Goal: Check status: Check status

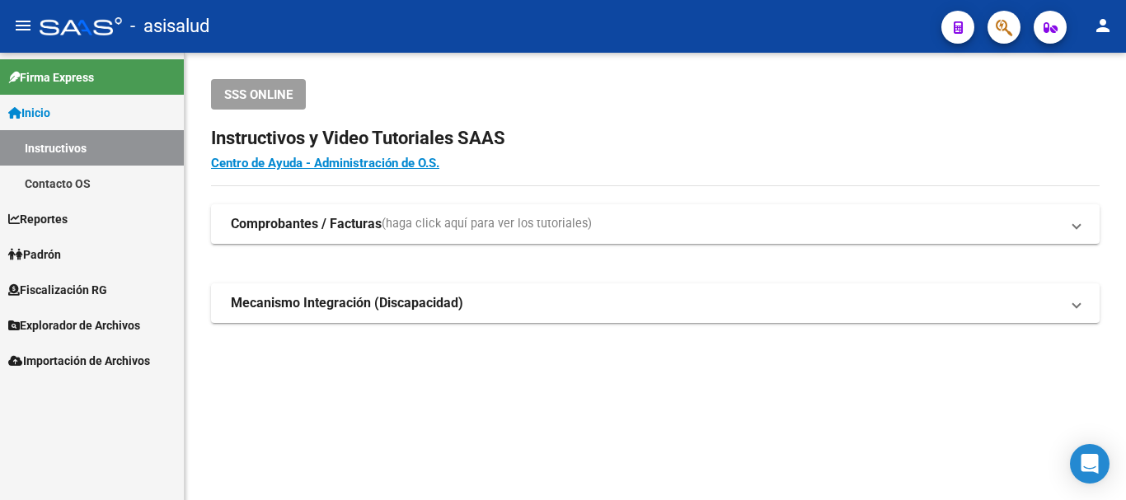
click at [50, 254] on span "Padrón" at bounding box center [34, 255] width 53 height 18
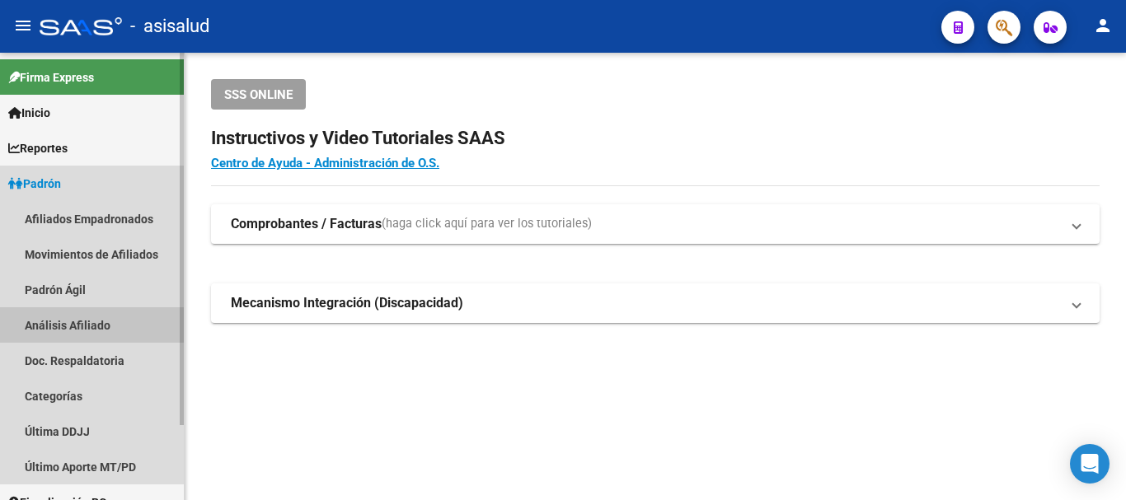
click at [62, 324] on link "Análisis Afiliado" at bounding box center [92, 324] width 184 height 35
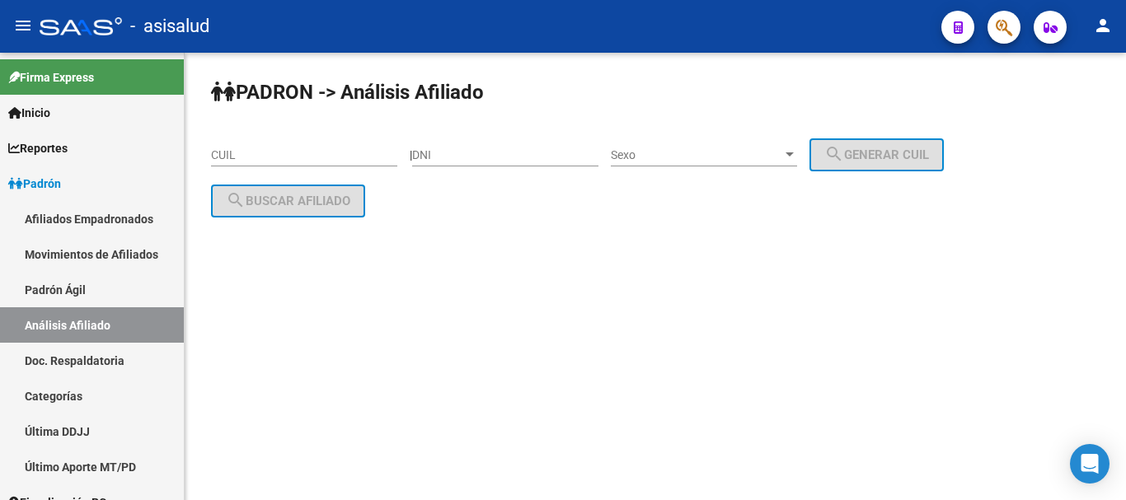
click at [257, 156] on input "CUIL" at bounding box center [304, 155] width 186 height 14
paste input "20-27564852-4"
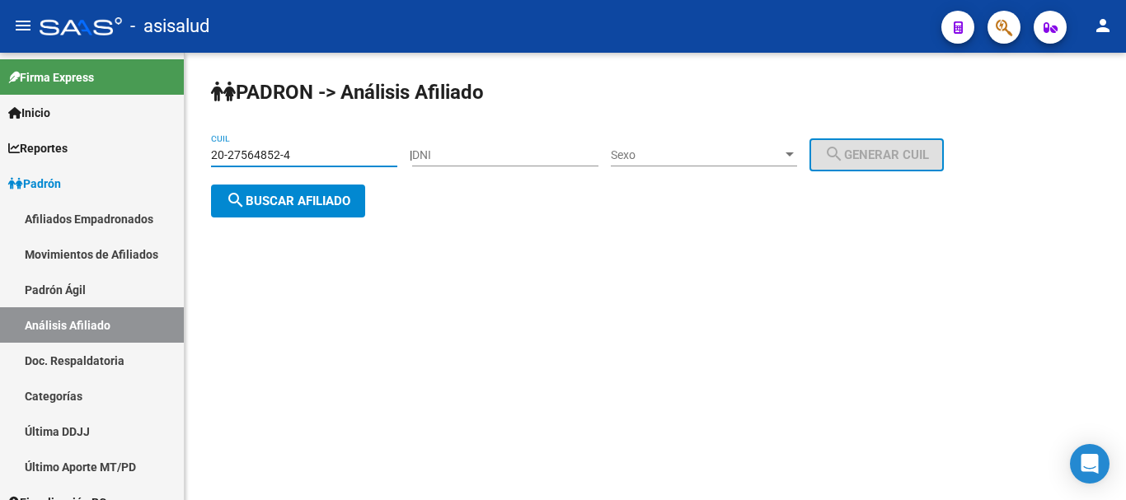
type input "20-27564852-4"
click at [267, 201] on span "search Buscar afiliado" at bounding box center [288, 201] width 124 height 15
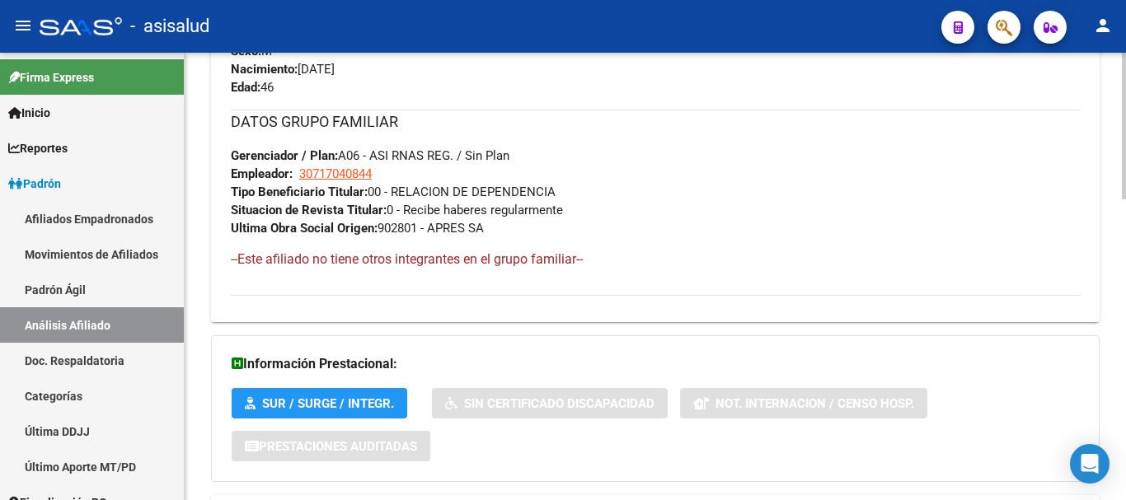
scroll to position [917, 0]
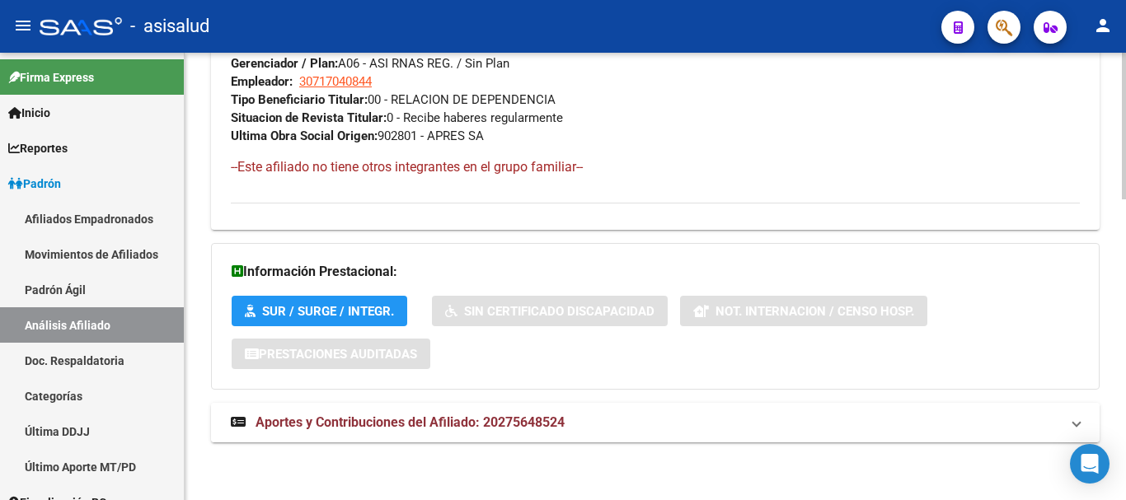
click at [473, 435] on mat-expansion-panel-header "Aportes y Contribuciones del Afiliado: 20275648524" at bounding box center [655, 423] width 889 height 40
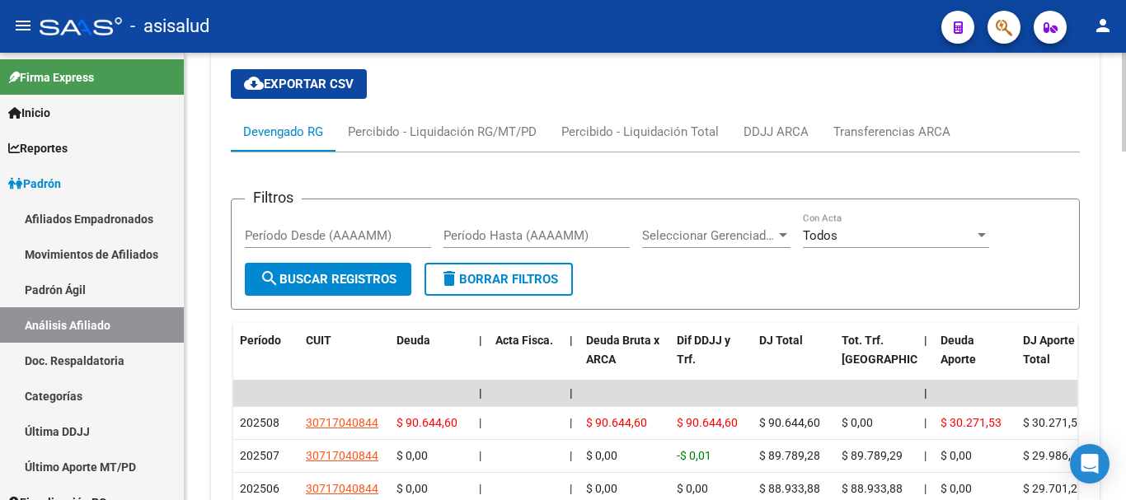
scroll to position [1508, 0]
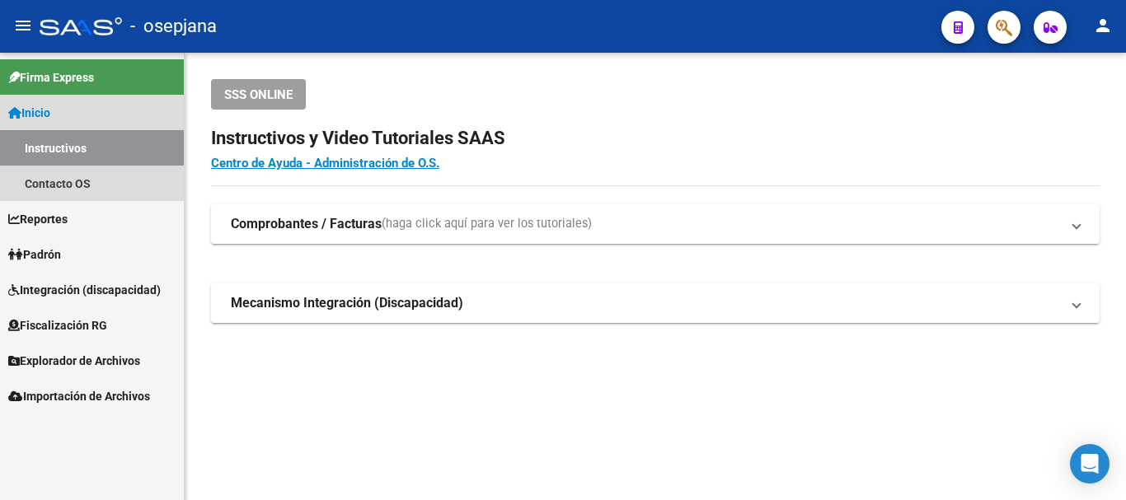
click at [43, 111] on span "Inicio" at bounding box center [29, 113] width 42 height 18
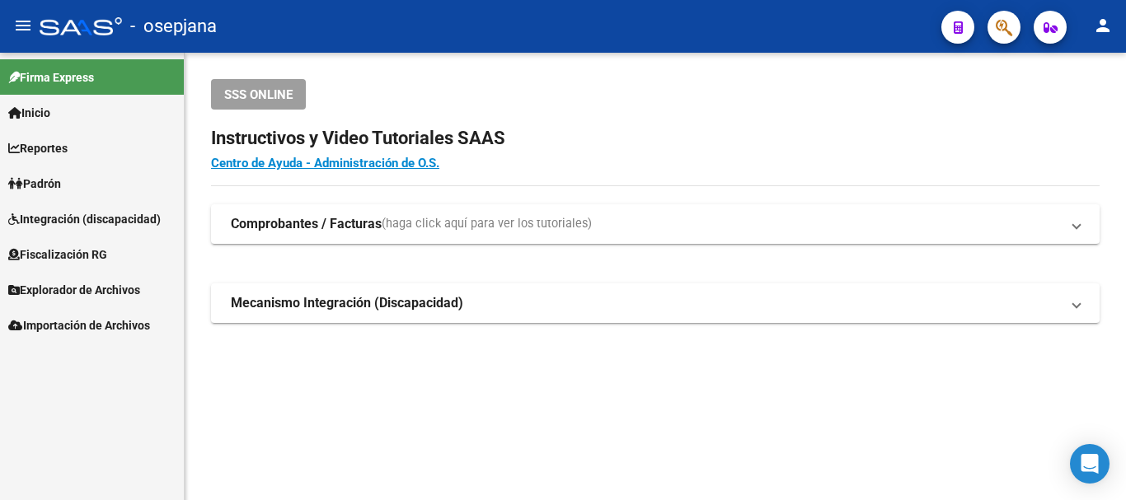
click at [44, 180] on span "Padrón" at bounding box center [34, 184] width 53 height 18
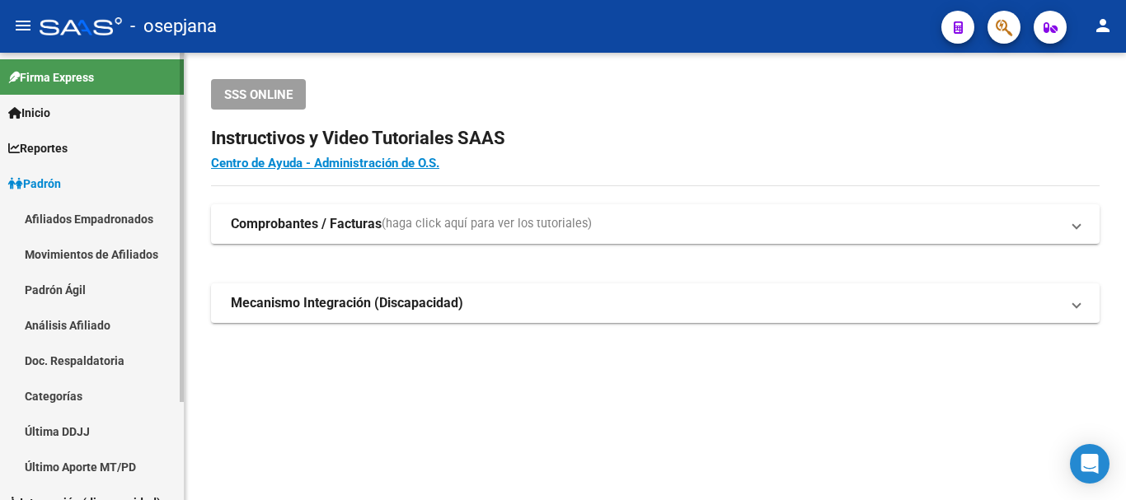
click at [70, 324] on link "Análisis Afiliado" at bounding box center [92, 324] width 184 height 35
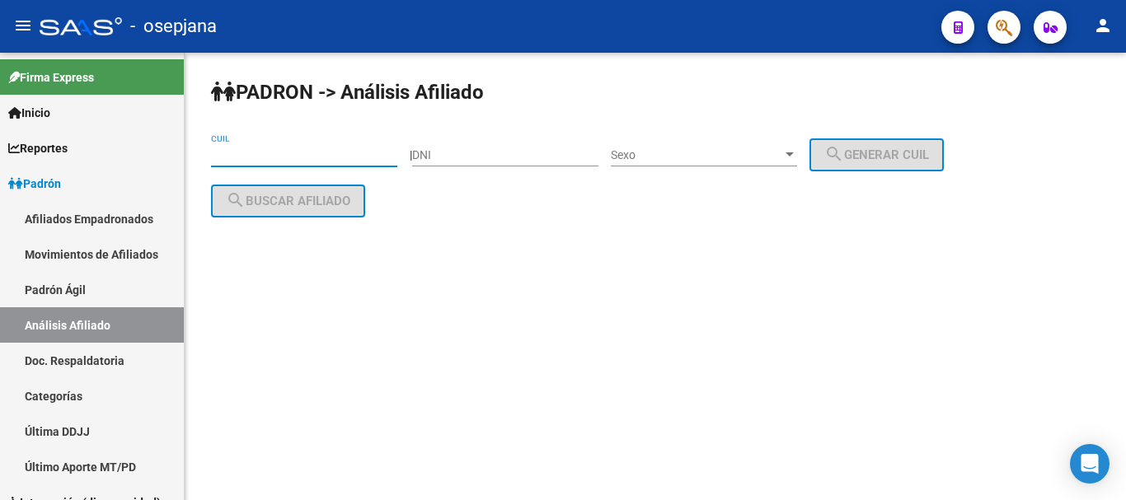
click at [259, 156] on input "CUIL" at bounding box center [304, 155] width 186 height 14
paste input "27-25906197-6"
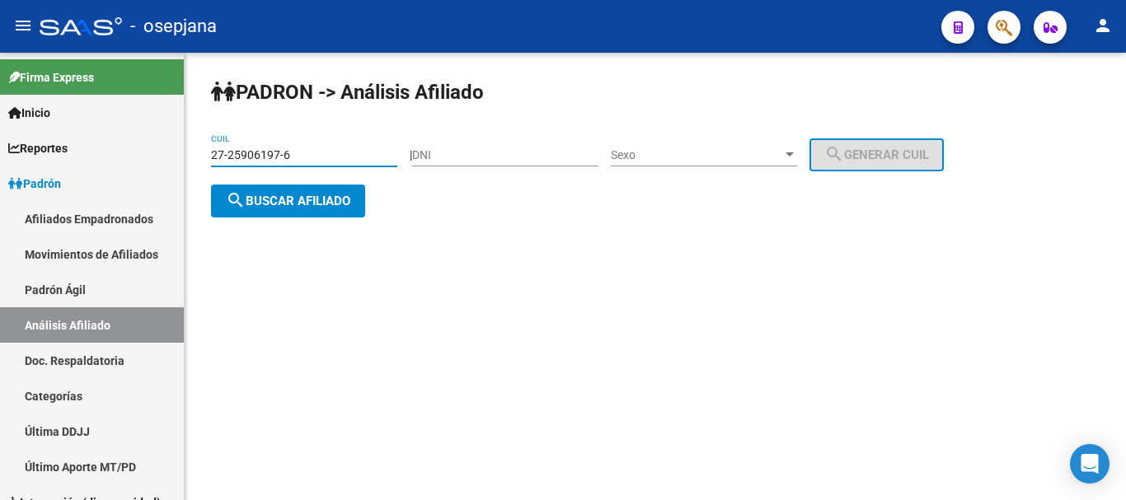
type input "27-25906197-6"
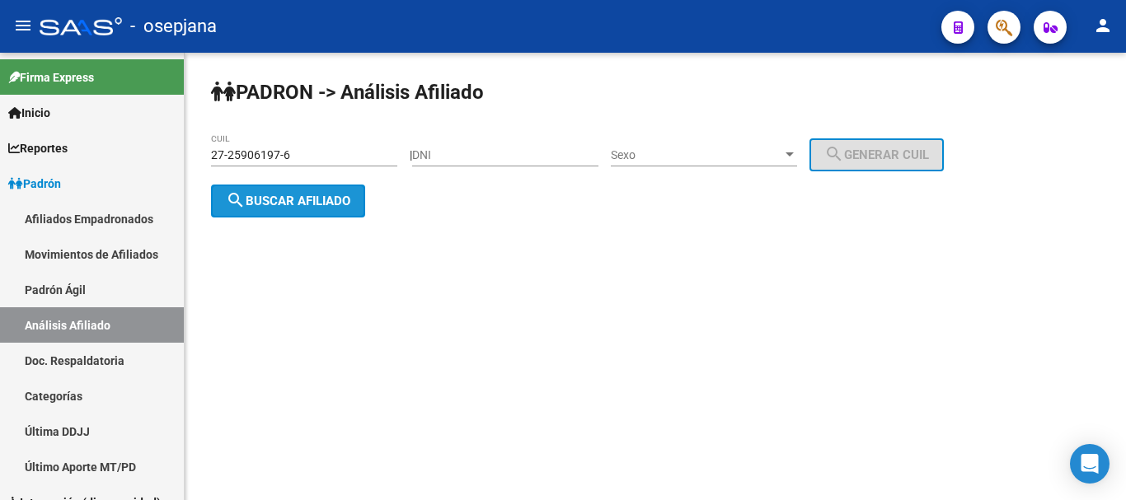
click at [266, 210] on button "search Buscar afiliado" at bounding box center [288, 201] width 154 height 33
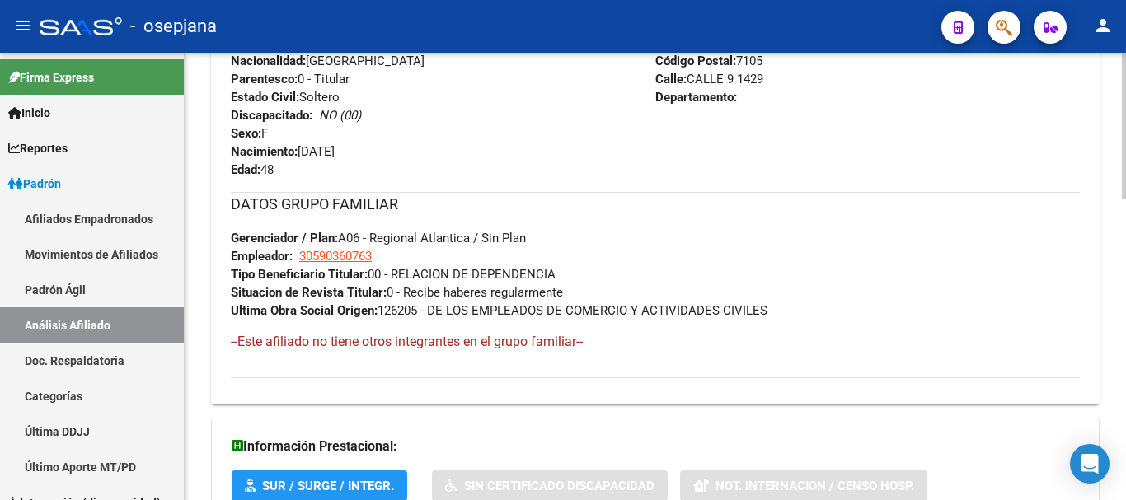
scroll to position [917, 0]
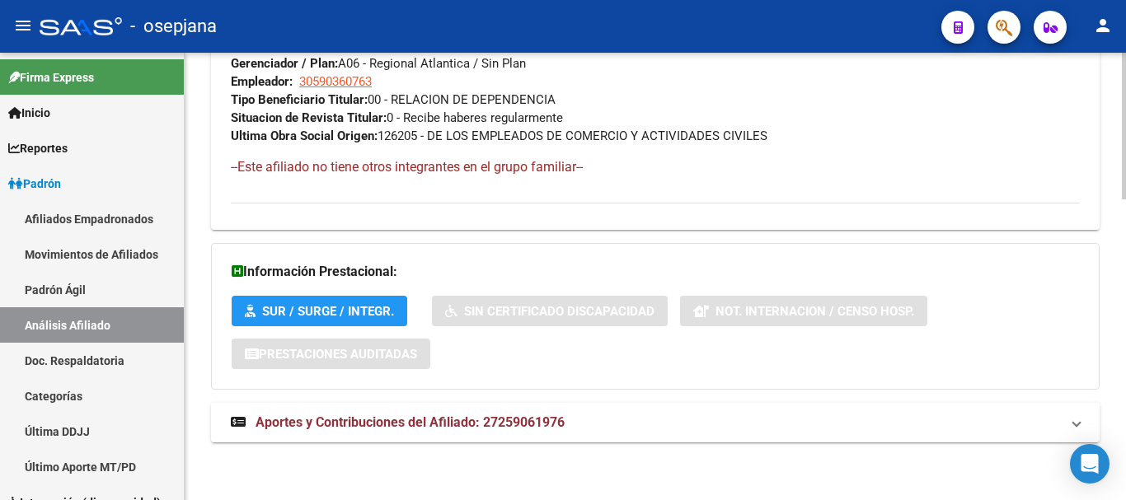
click at [464, 436] on mat-expansion-panel-header "Aportes y Contribuciones del Afiliado: 27259061976" at bounding box center [655, 423] width 889 height 40
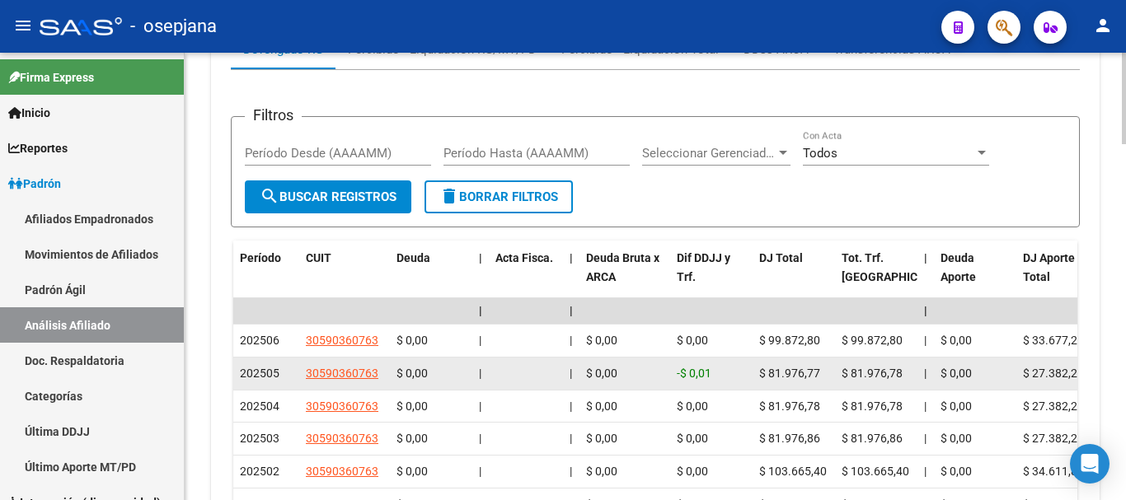
scroll to position [1343, 0]
